Goal: Answer question/provide support: Share knowledge or assist other users

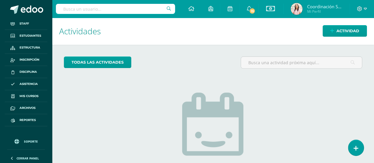
click at [171, 36] on h1 "Actividades" at bounding box center [213, 31] width 308 height 27
click at [358, 147] on icon at bounding box center [356, 148] width 5 height 7
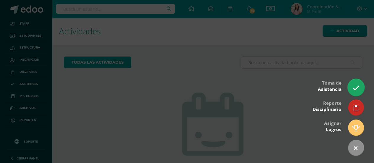
click at [357, 88] on icon at bounding box center [356, 88] width 7 height 7
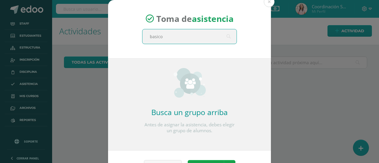
type input "basicos"
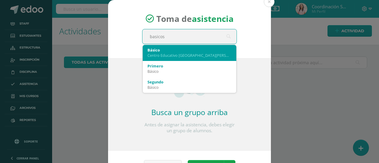
click at [171, 55] on div "Centro Educativo [GEOGRAPHIC_DATA][PERSON_NAME]" at bounding box center [189, 55] width 84 height 5
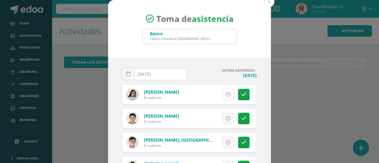
click at [226, 95] on icon at bounding box center [228, 94] width 5 height 5
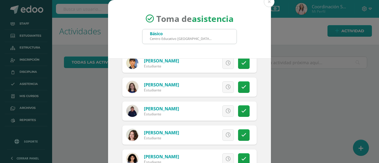
scroll to position [883, 0]
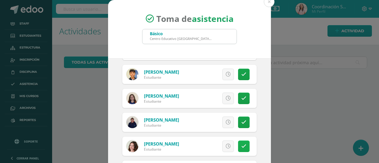
click at [241, 145] on icon at bounding box center [243, 146] width 5 height 5
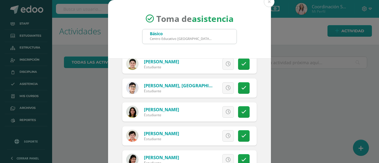
scroll to position [186, 0]
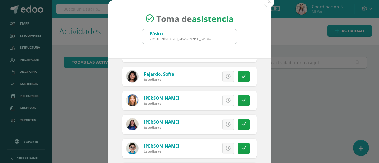
click at [226, 98] on icon at bounding box center [228, 100] width 5 height 5
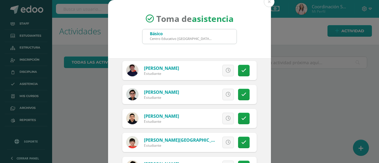
scroll to position [483, 0]
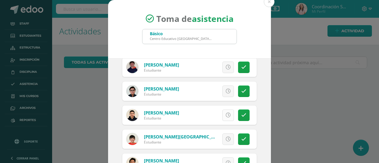
click at [222, 118] on link at bounding box center [228, 116] width 12 height 12
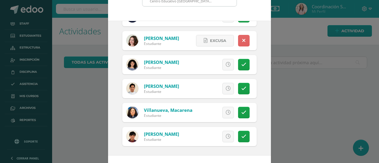
scroll to position [48, 0]
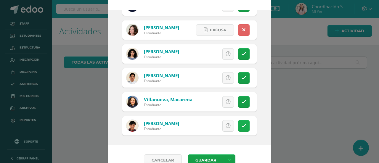
click at [241, 125] on icon at bounding box center [243, 125] width 5 height 5
click at [199, 158] on button "Guardar" at bounding box center [206, 160] width 36 height 12
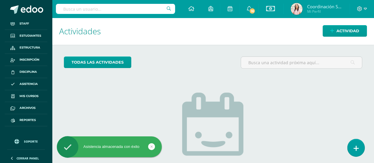
click at [353, 142] on link at bounding box center [356, 147] width 17 height 17
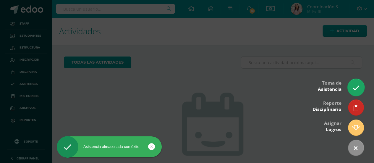
click at [354, 90] on icon at bounding box center [356, 88] width 7 height 7
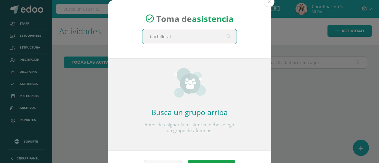
type input "bachillerato"
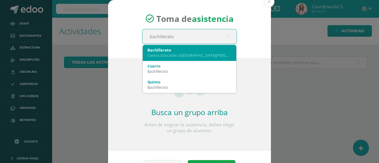
click at [217, 51] on div "Bachillerato" at bounding box center [189, 49] width 84 height 5
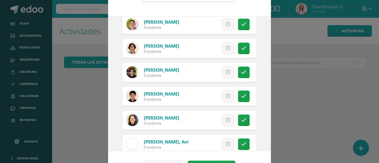
scroll to position [33, 0]
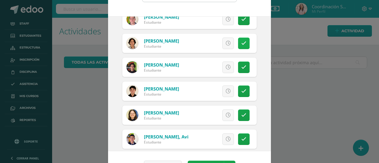
click at [239, 44] on link at bounding box center [244, 44] width 12 height 12
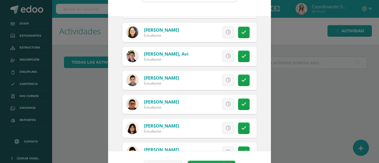
scroll to position [117, 0]
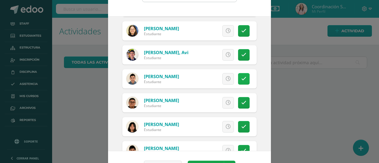
click at [241, 77] on icon at bounding box center [243, 78] width 5 height 5
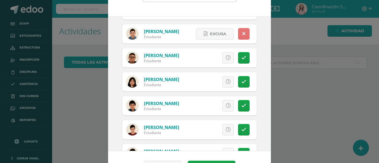
scroll to position [181, 0]
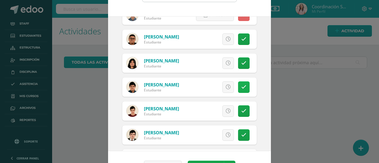
click at [238, 83] on link at bounding box center [244, 87] width 12 height 12
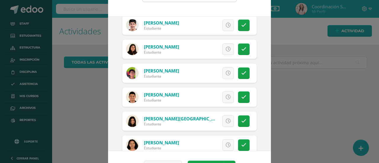
scroll to position [392, 0]
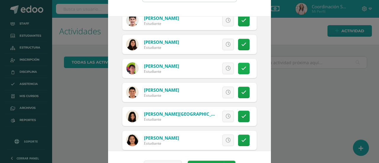
click at [241, 67] on icon at bounding box center [243, 68] width 5 height 5
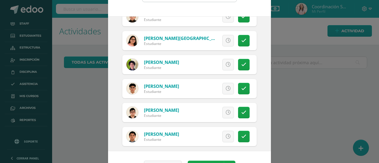
scroll to position [544, 0]
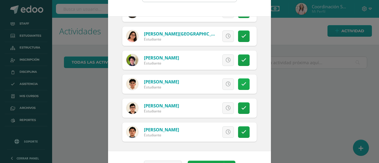
click at [241, 85] on icon at bounding box center [243, 84] width 5 height 5
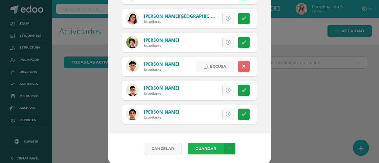
click at [210, 145] on button "Guardar" at bounding box center [206, 149] width 36 height 12
